Goal: Task Accomplishment & Management: Manage account settings

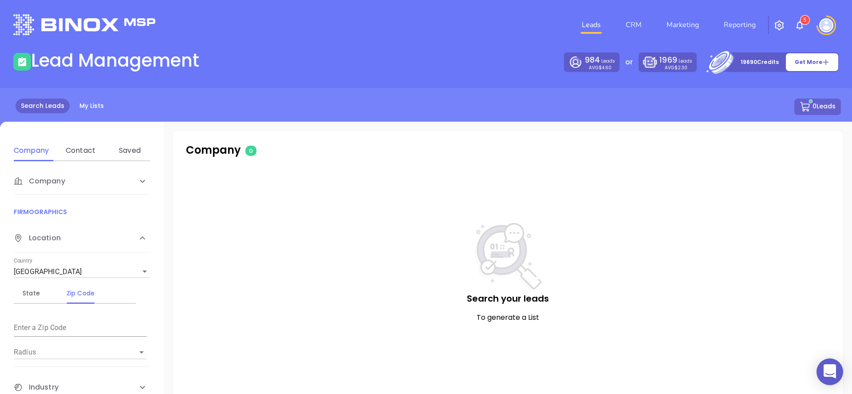
click at [832, 32] on div at bounding box center [826, 26] width 25 height 20
click at [810, 32] on div "Leads CRM Marketing Reporting 5" at bounding box center [566, 25] width 558 height 32
drag, startPoint x: 773, startPoint y: 22, endPoint x: 772, endPoint y: 33, distance: 11.7
click at [773, 22] on button "button" at bounding box center [779, 25] width 21 height 16
click at [774, 21] on img "button" at bounding box center [779, 25] width 11 height 11
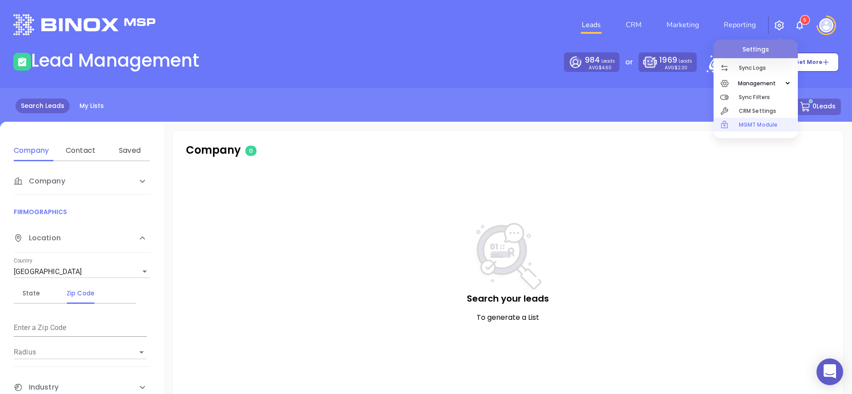
click at [760, 122] on p "MGMT Module" at bounding box center [768, 125] width 59 height 14
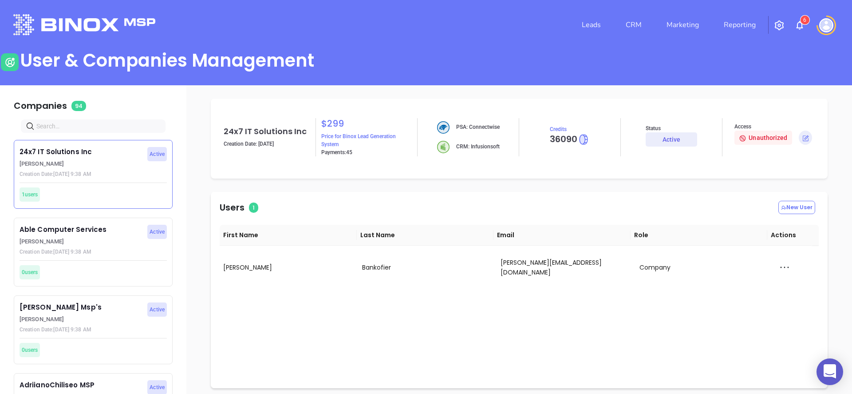
click at [82, 130] on input "text" at bounding box center [94, 126] width 117 height 10
type input "motiv"
drag, startPoint x: 31, startPoint y: 261, endPoint x: 37, endPoint y: 259, distance: 6.4
click at [31, 261] on div "17 users" at bounding box center [93, 273] width 147 height 26
click at [158, 253] on div "Motiva Networks [PERSON_NAME] Creation Date: [DATE] 9:39 AM Active" at bounding box center [93, 240] width 158 height 40
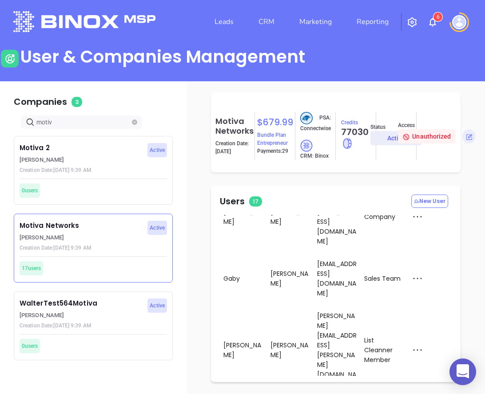
scroll to position [4, 0]
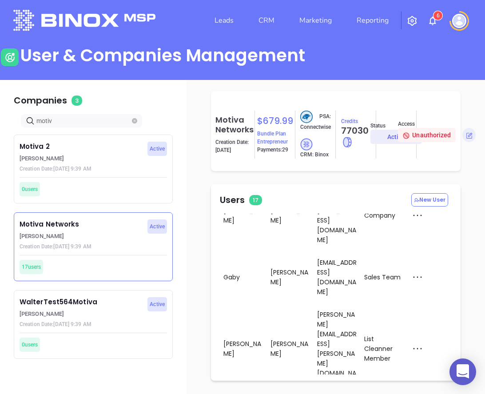
drag, startPoint x: 396, startPoint y: 324, endPoint x: 405, endPoint y: 324, distance: 8.9
click at [446, 275] on div "Impersonate" at bounding box center [436, 276] width 59 height 10
click at [460, 21] on img at bounding box center [459, 21] width 14 height 14
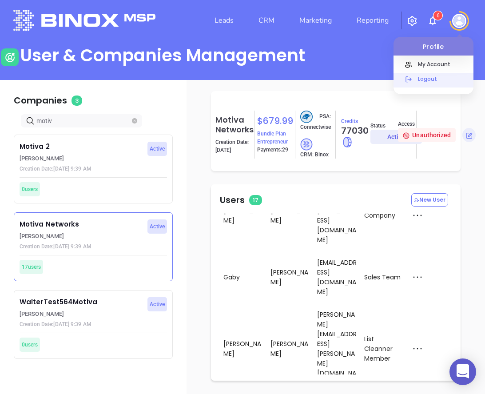
click at [429, 81] on p "Logout" at bounding box center [443, 78] width 60 height 9
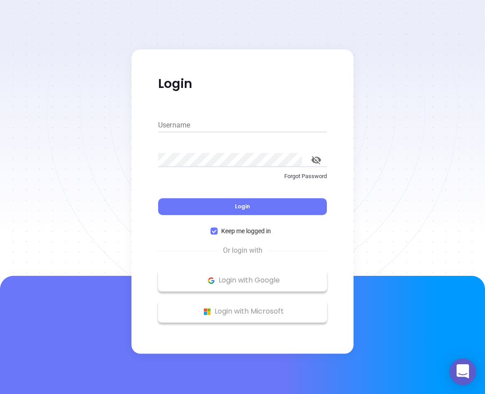
type input "[PERSON_NAME][EMAIL_ADDRESS][DOMAIN_NAME]"
